Goal: Navigation & Orientation: Find specific page/section

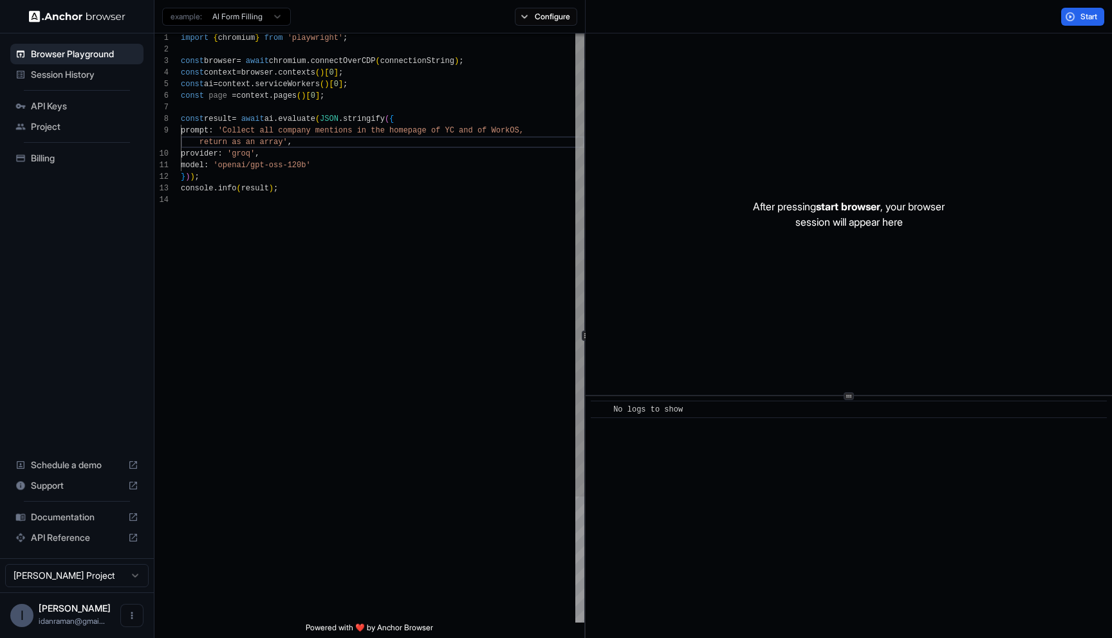
scroll to position [35, 0]
click at [225, 71] on div "import { chromium } from 'playwright' ; const browser = await chromium . connec…" at bounding box center [382, 407] width 403 height 751
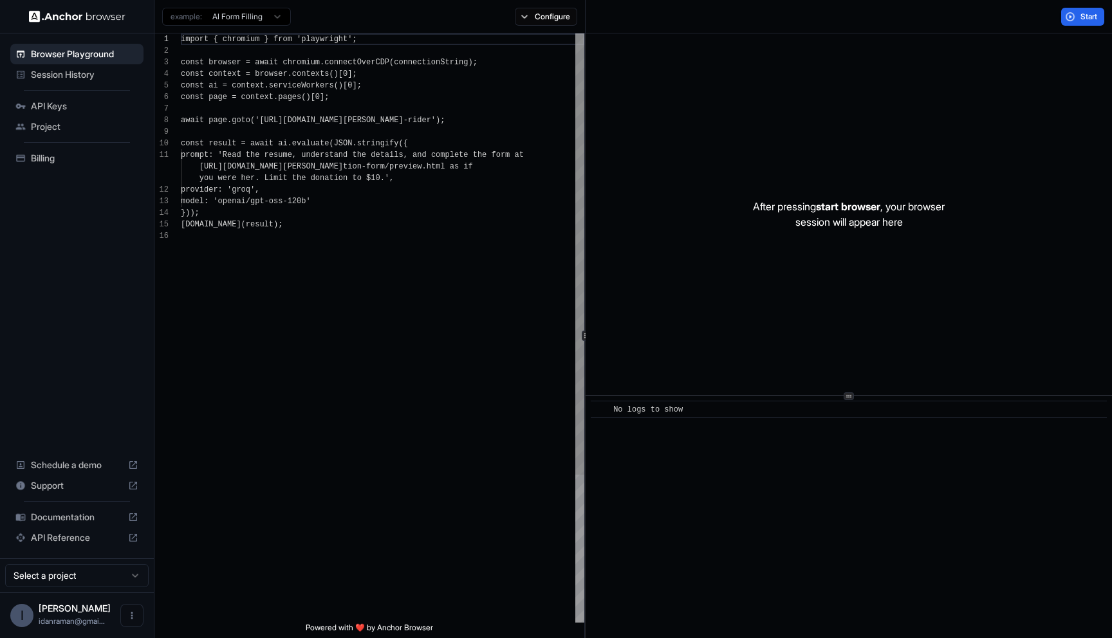
scroll to position [116, 0]
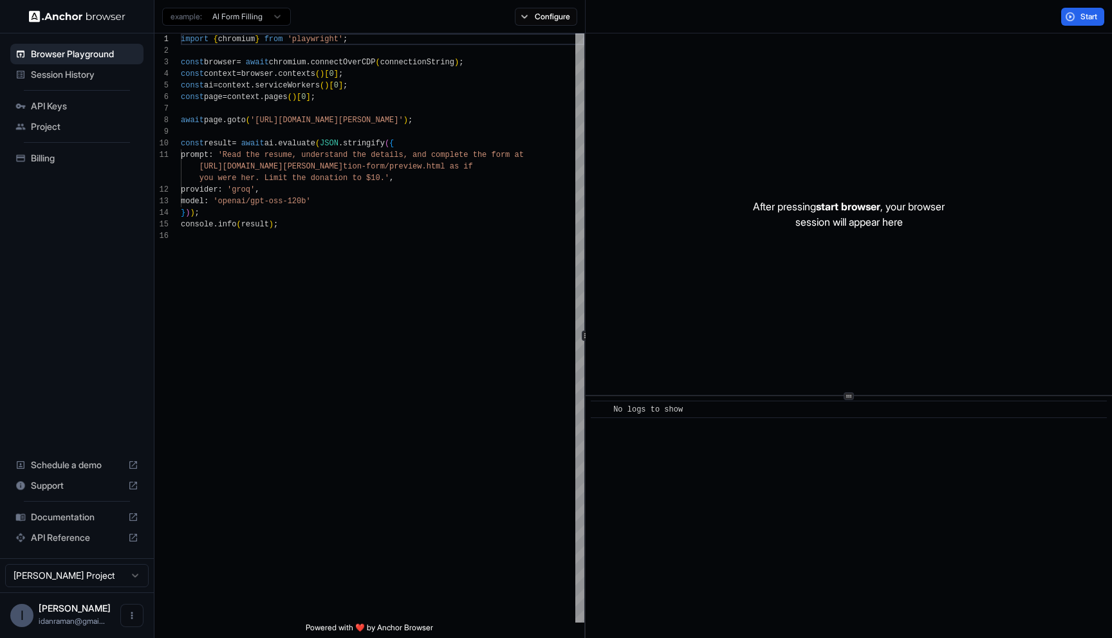
click at [69, 71] on span "Session History" at bounding box center [84, 74] width 107 height 13
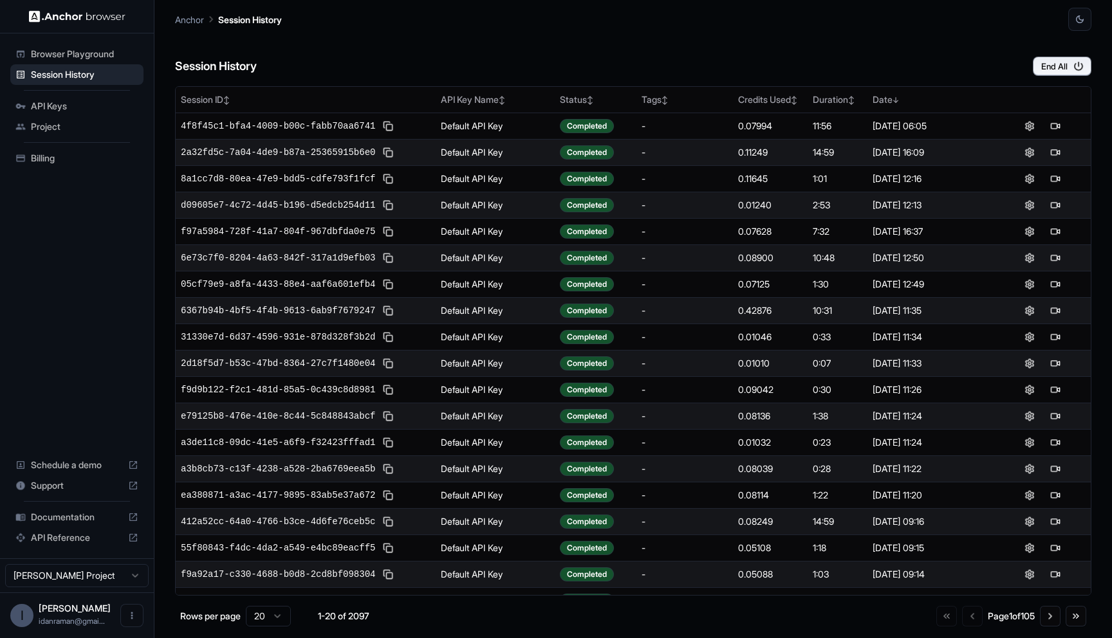
click at [69, 53] on span "Browser Playground" at bounding box center [84, 54] width 107 height 13
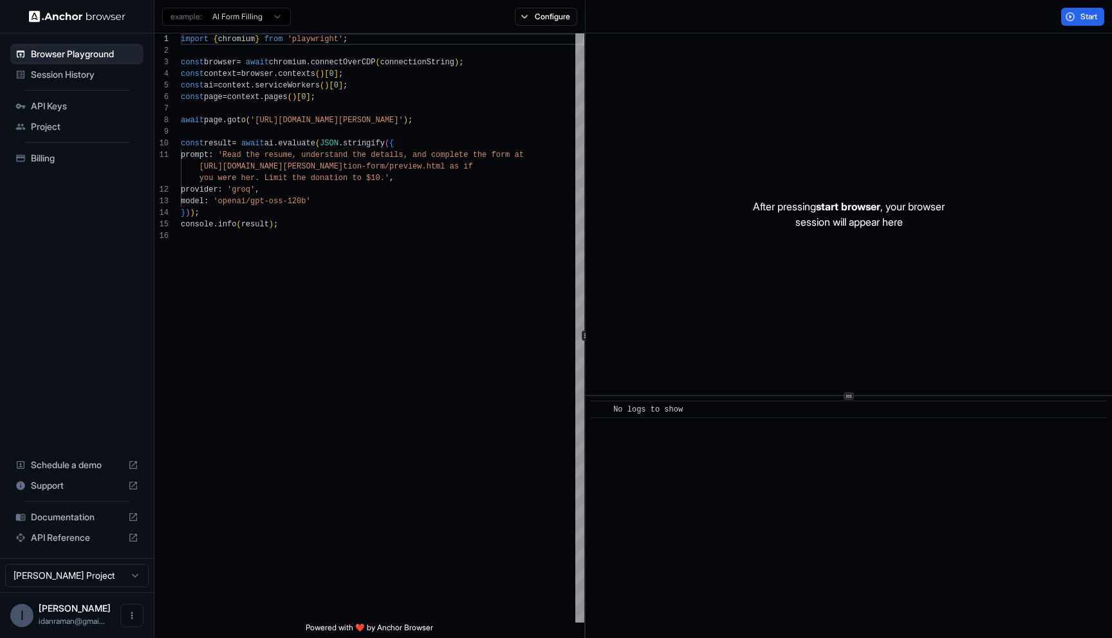
scroll to position [116, 0]
